Goal: Task Accomplishment & Management: Complete application form

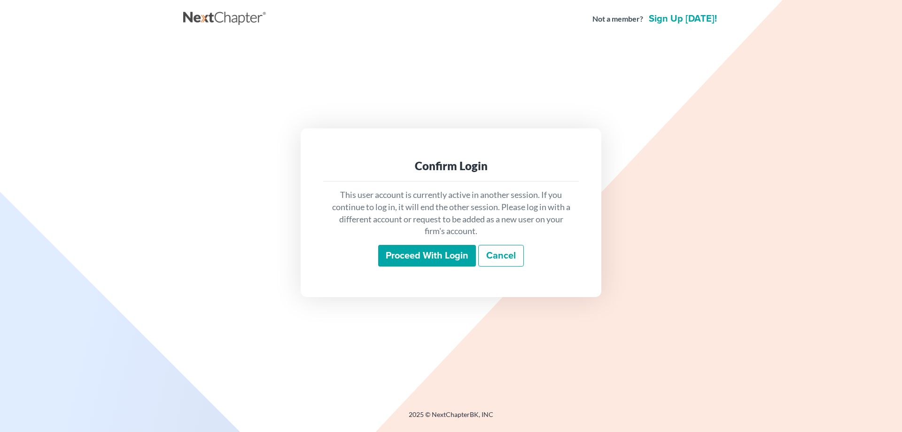
click at [435, 252] on input "Proceed with login" at bounding box center [427, 256] width 98 height 22
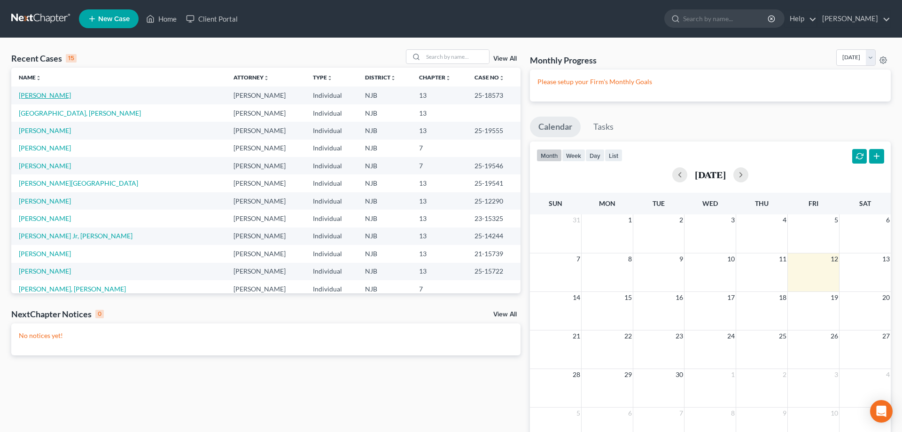
click at [54, 95] on link "Lovett, Shahid" at bounding box center [45, 95] width 52 height 8
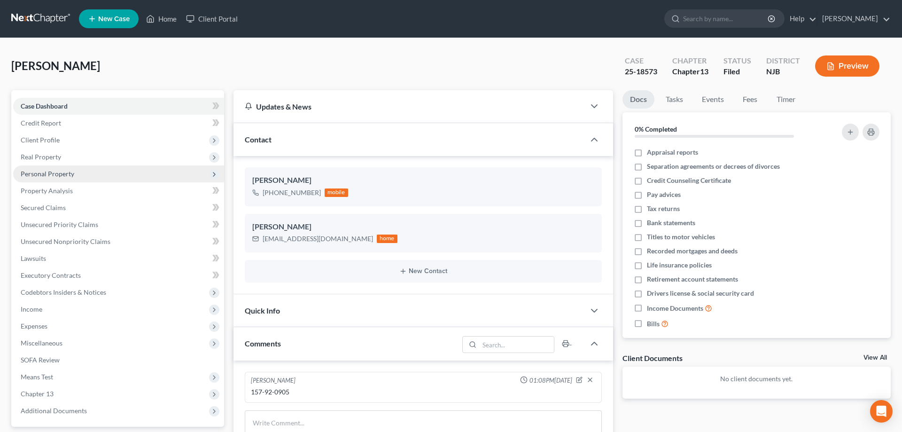
click at [62, 175] on span "Personal Property" at bounding box center [48, 174] width 54 height 8
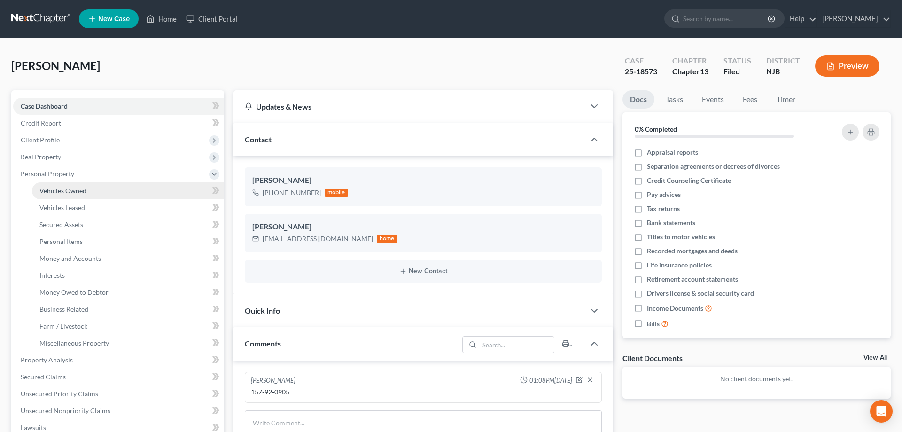
click at [71, 193] on span "Vehicles Owned" at bounding box center [62, 191] width 47 height 8
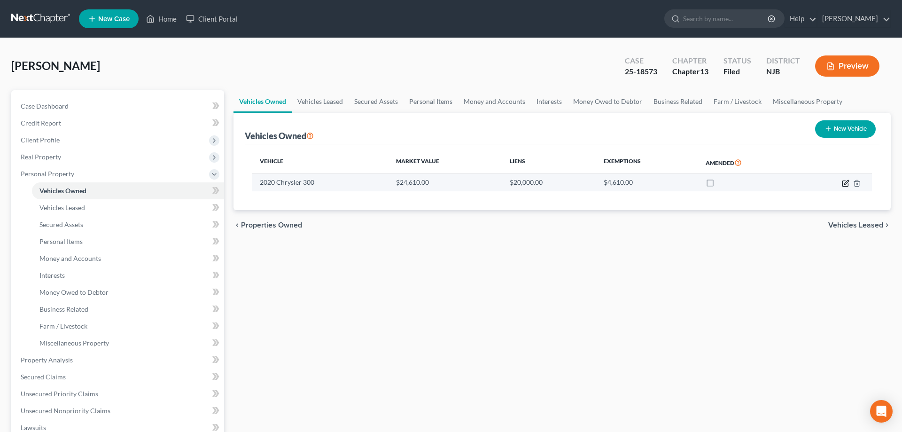
click at [847, 182] on icon "button" at bounding box center [846, 183] width 8 height 8
select select "0"
select select "6"
select select "0"
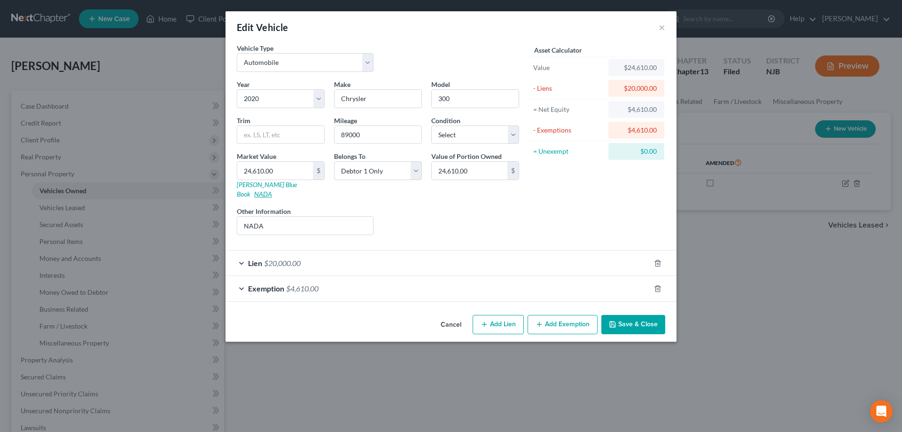
click at [272, 190] on link "NADA" at bounding box center [263, 194] width 18 height 8
click at [637, 319] on button "Save & Close" at bounding box center [633, 325] width 64 height 20
